Goal: Task Accomplishment & Management: Use online tool/utility

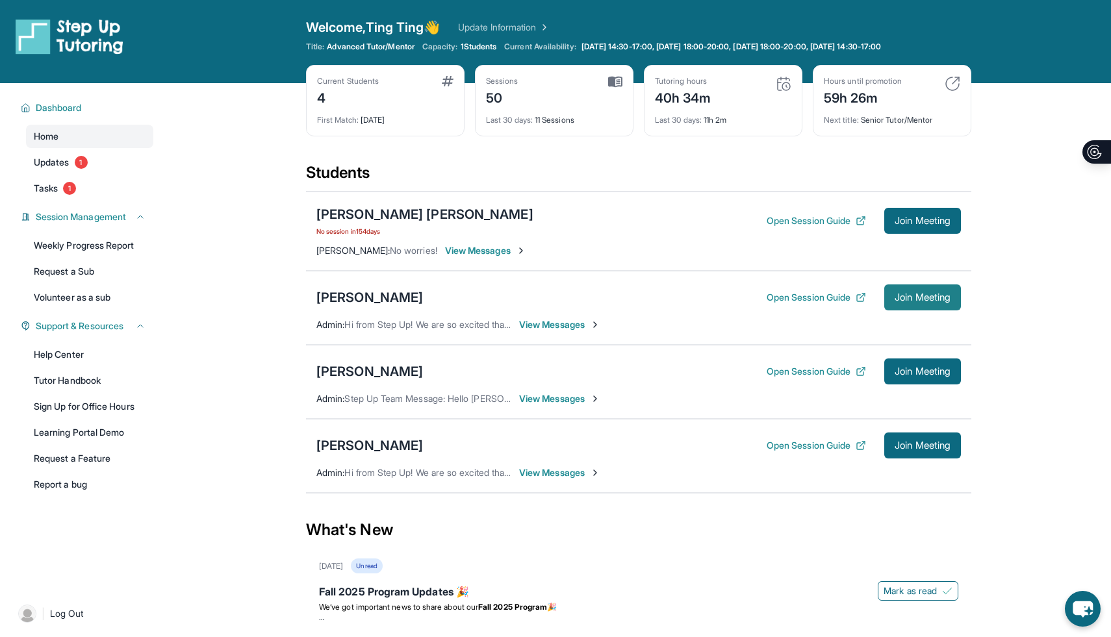
click at [905, 298] on span "Join Meeting" at bounding box center [923, 298] width 56 height 8
